Goal: Task Accomplishment & Management: Complete application form

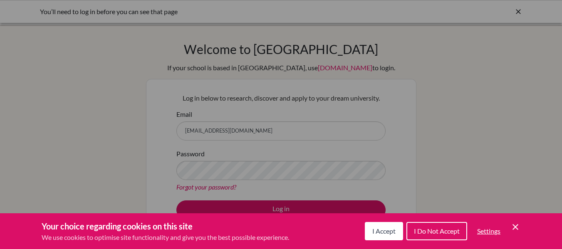
click at [391, 228] on span "I Accept" at bounding box center [384, 231] width 23 height 8
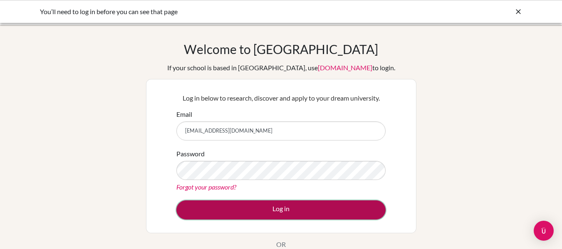
click at [356, 209] on button "Log in" at bounding box center [280, 210] width 209 height 19
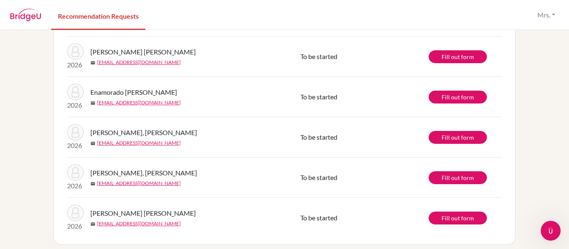
scroll to position [180, 0]
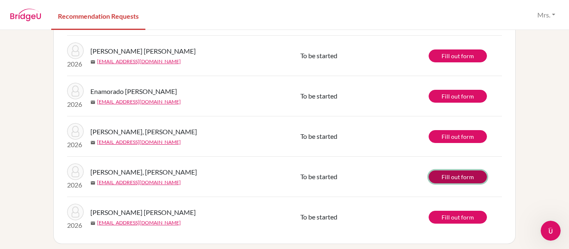
click at [451, 176] on link "Fill out form" at bounding box center [457, 177] width 58 height 13
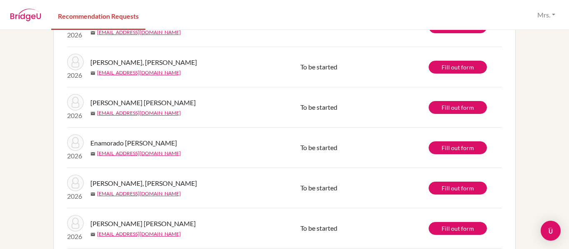
scroll to position [123, 0]
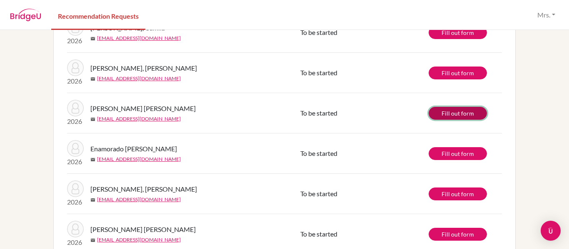
click at [462, 112] on link "Fill out form" at bounding box center [457, 113] width 58 height 13
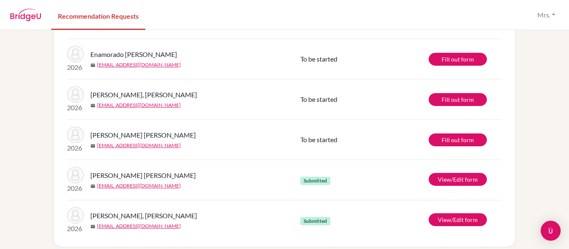
scroll to position [185, 0]
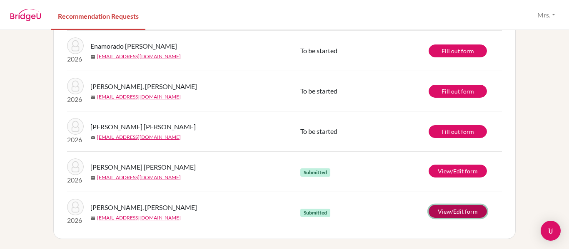
click at [468, 209] on link "View/Edit form" at bounding box center [457, 211] width 58 height 13
click at [428, 216] on link "View/Edit form" at bounding box center [457, 211] width 58 height 13
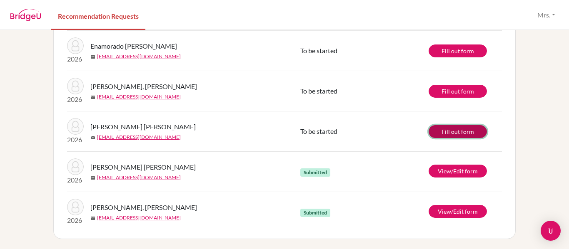
click at [464, 130] on link "Fill out form" at bounding box center [457, 131] width 58 height 13
